Goal: Transaction & Acquisition: Book appointment/travel/reservation

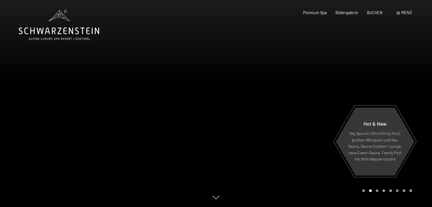
click at [402, 12] on span "Menü" at bounding box center [407, 12] width 11 height 5
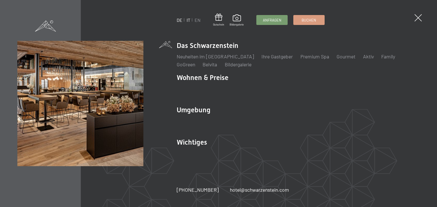
click at [188, 20] on link "IT" at bounding box center [188, 19] width 4 height 5
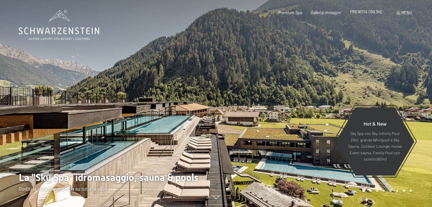
click at [364, 14] on div "PRENOTA ONLINE" at bounding box center [366, 12] width 32 height 6
click at [362, 12] on span "PRENOTA ONLINE" at bounding box center [366, 11] width 32 height 5
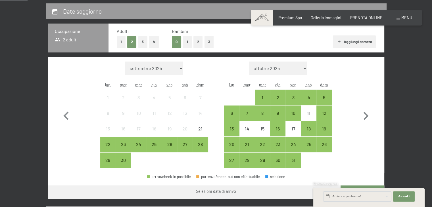
scroll to position [123, 0]
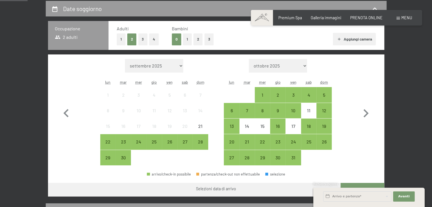
click at [197, 40] on button "2" at bounding box center [198, 40] width 9 height 12
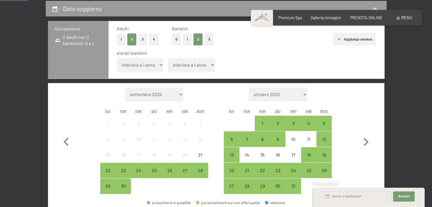
click at [157, 66] on select "inferiore a 1 anno 1 anno 2 anni 3 anni 4 anni 5 anni 6 anni 7 anni 8 anni 9 an…" at bounding box center [140, 65] width 47 height 14
select select "17"
click at [117, 58] on select "inferiore a 1 anno 1 anno 2 anni 3 anni 4 anni 5 anni 6 anni 7 anni 8 anni 9 an…" at bounding box center [140, 65] width 47 height 14
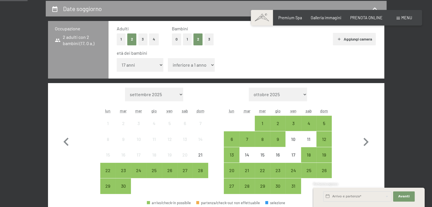
click at [198, 64] on select "inferiore a 1 anno 1 anno 2 anni 3 anni 4 anni 5 anni 6 anni 7 anni 8 anni 9 an…" at bounding box center [191, 65] width 47 height 14
select select "6"
click at [168, 58] on select "inferiore a 1 anno 1 anno 2 anni 3 anni 4 anni 5 anni 6 anni 7 anni 8 anni 9 an…" at bounding box center [191, 65] width 47 height 14
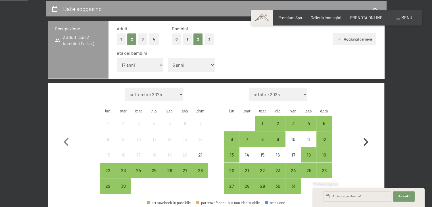
click at [366, 143] on icon "button" at bounding box center [366, 142] width 5 height 8
select select "2025-10-01"
select select "2025-11-01"
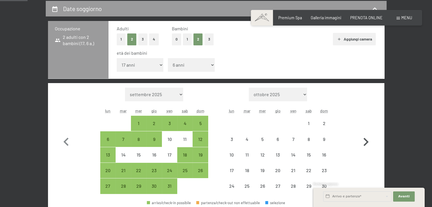
click at [366, 143] on icon "button" at bounding box center [366, 142] width 5 height 8
select select "2025-11-01"
select select "2025-12-01"
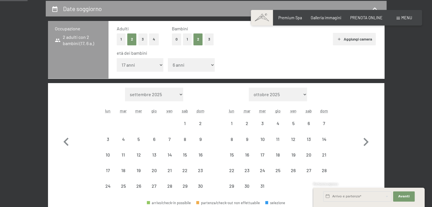
select select "2025-11-01"
select select "2025-12-01"
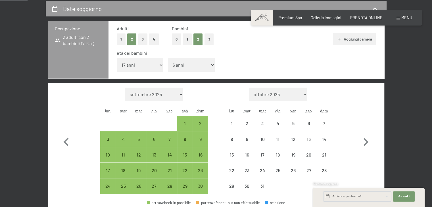
select select "2025-11-01"
select select "2025-12-01"
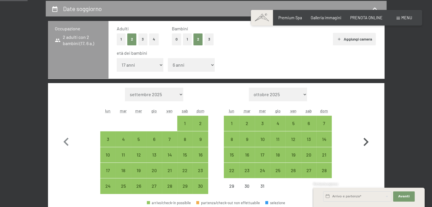
click at [369, 142] on icon "button" at bounding box center [366, 142] width 16 height 16
select select "2025-12-01"
select select "2026-01-01"
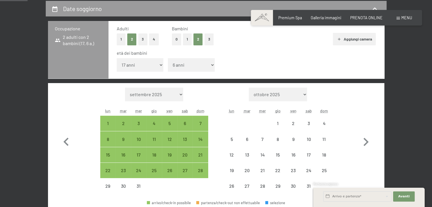
select select "2025-12-01"
select select "2026-01-01"
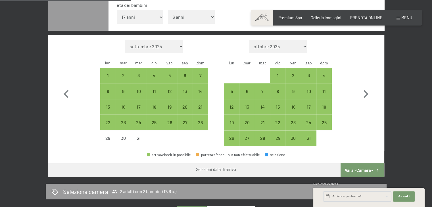
scroll to position [185, 0]
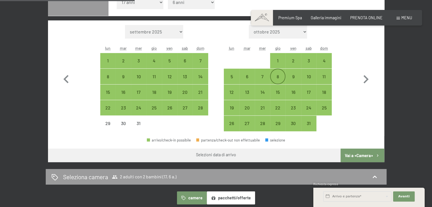
click at [279, 78] on div "8" at bounding box center [278, 81] width 14 height 14
select select "2025-12-01"
select select "2026-01-01"
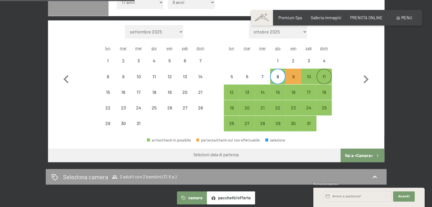
click at [326, 79] on div "11" at bounding box center [324, 81] width 14 height 14
select select "2025-12-01"
select select "2026-01-01"
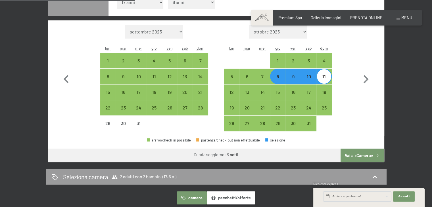
click at [354, 156] on button "Vai a «Camera»" at bounding box center [362, 156] width 43 height 14
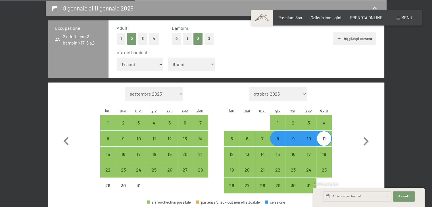
select select "2025-12-01"
select select "2026-01-01"
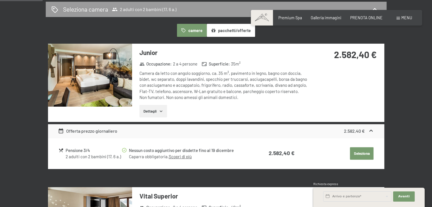
scroll to position [142, 0]
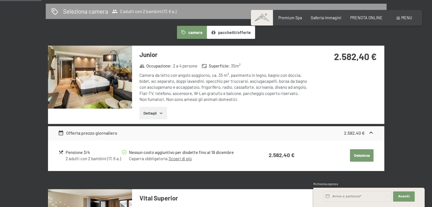
click at [161, 113] on icon "button" at bounding box center [161, 113] width 3 height 1
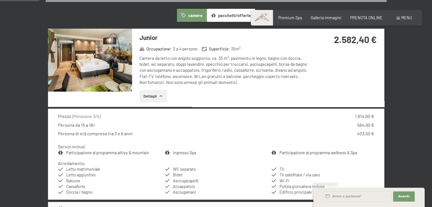
scroll to position [133, 0]
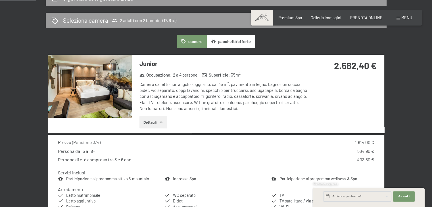
click at [96, 101] on img at bounding box center [90, 86] width 84 height 63
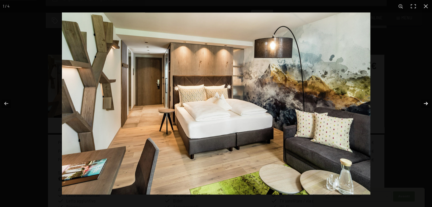
click at [426, 103] on button "button" at bounding box center [422, 104] width 20 height 28
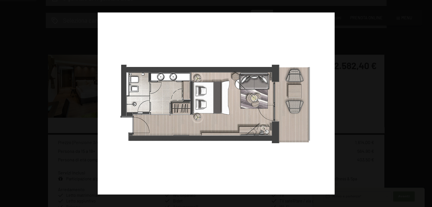
click at [426, 103] on button "button" at bounding box center [422, 104] width 20 height 28
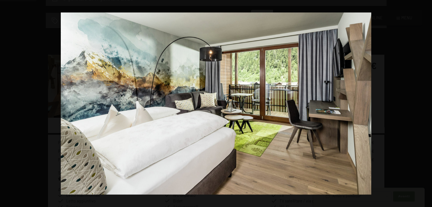
click at [426, 103] on button "button" at bounding box center [422, 104] width 20 height 28
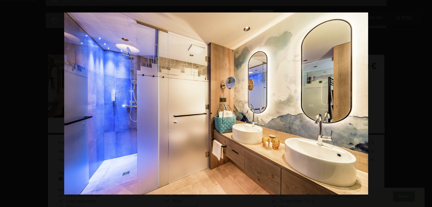
click at [426, 103] on button "button" at bounding box center [422, 104] width 20 height 28
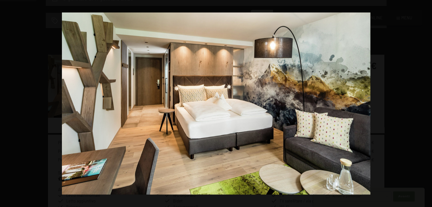
click at [426, 103] on button "button" at bounding box center [422, 104] width 20 height 28
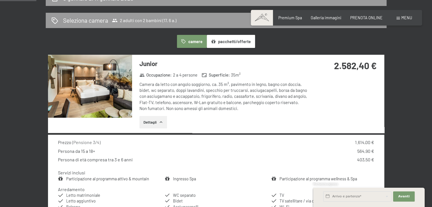
click at [0, 0] on button "button" at bounding box center [0, 0] width 0 height 0
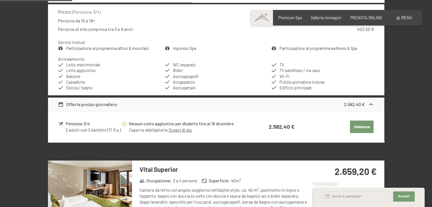
scroll to position [266, 0]
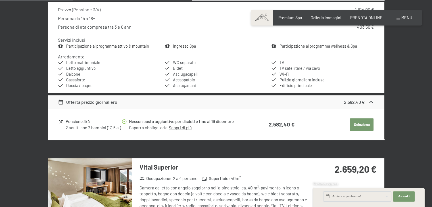
click at [369, 103] on icon at bounding box center [371, 102] width 6 height 6
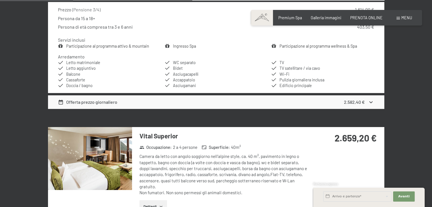
click at [375, 104] on div "Offerta prezzo giornaliero 2.582,40 €" at bounding box center [216, 103] width 337 height 14
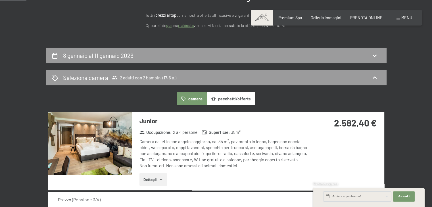
scroll to position [131, 0]
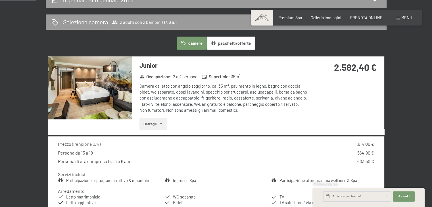
click at [164, 123] on button "Dettagli" at bounding box center [154, 124] width 28 height 13
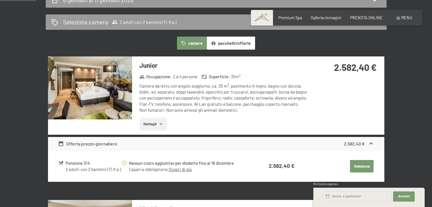
click at [402, 20] on span "Menu" at bounding box center [407, 17] width 11 height 5
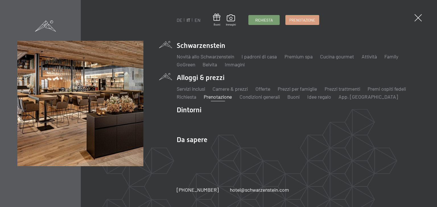
click at [187, 44] on li "Schwarzenstein Novità allo Schwarzenstein I padroni di casa Premium spa Cucina …" at bounding box center [298, 54] width 243 height 27
click at [420, 16] on span at bounding box center [417, 18] width 11 height 11
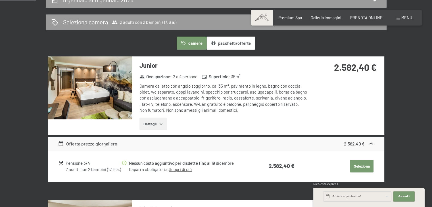
click at [260, 18] on span at bounding box center [262, 18] width 22 height 16
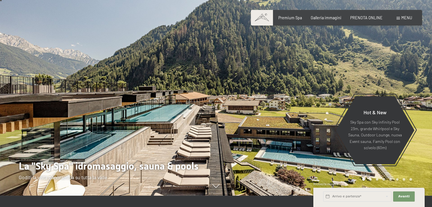
scroll to position [23, 0]
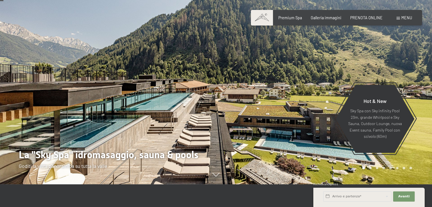
click at [321, 21] on div "Prenotazione Richiesta Premium Spa Galleria immagini PRENOTA ONLINE Menu DE IT …" at bounding box center [336, 18] width 151 height 6
click at [324, 14] on span "Galleria immagini" at bounding box center [326, 16] width 31 height 5
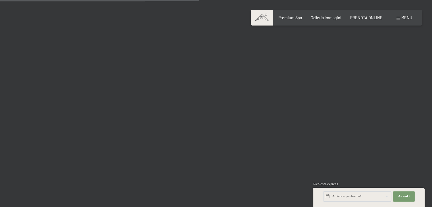
scroll to position [2851, 0]
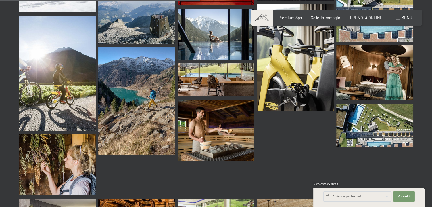
click at [267, 15] on span at bounding box center [262, 18] width 22 height 16
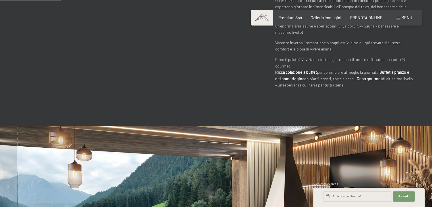
scroll to position [40, 0]
